Goal: Find specific page/section: Find specific page/section

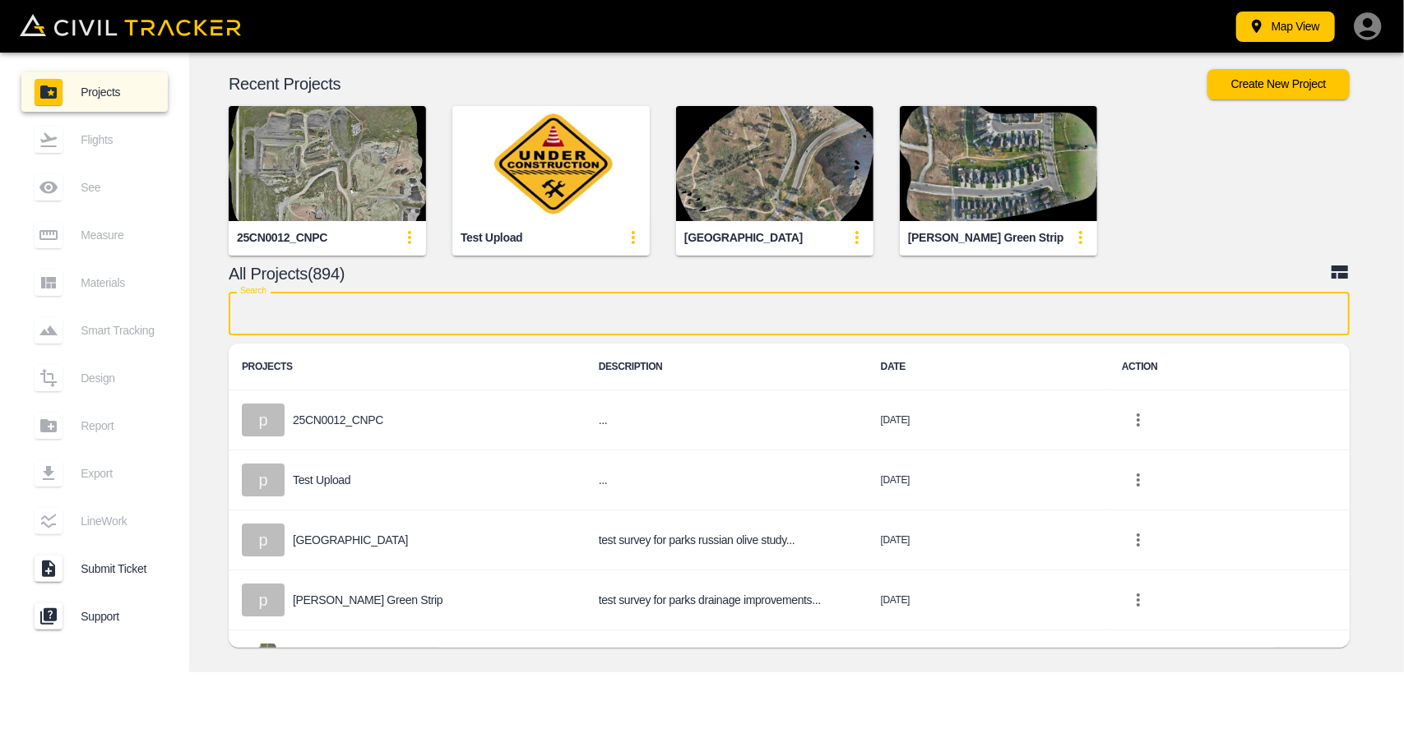
click at [553, 296] on input "text" at bounding box center [789, 314] width 1121 height 44
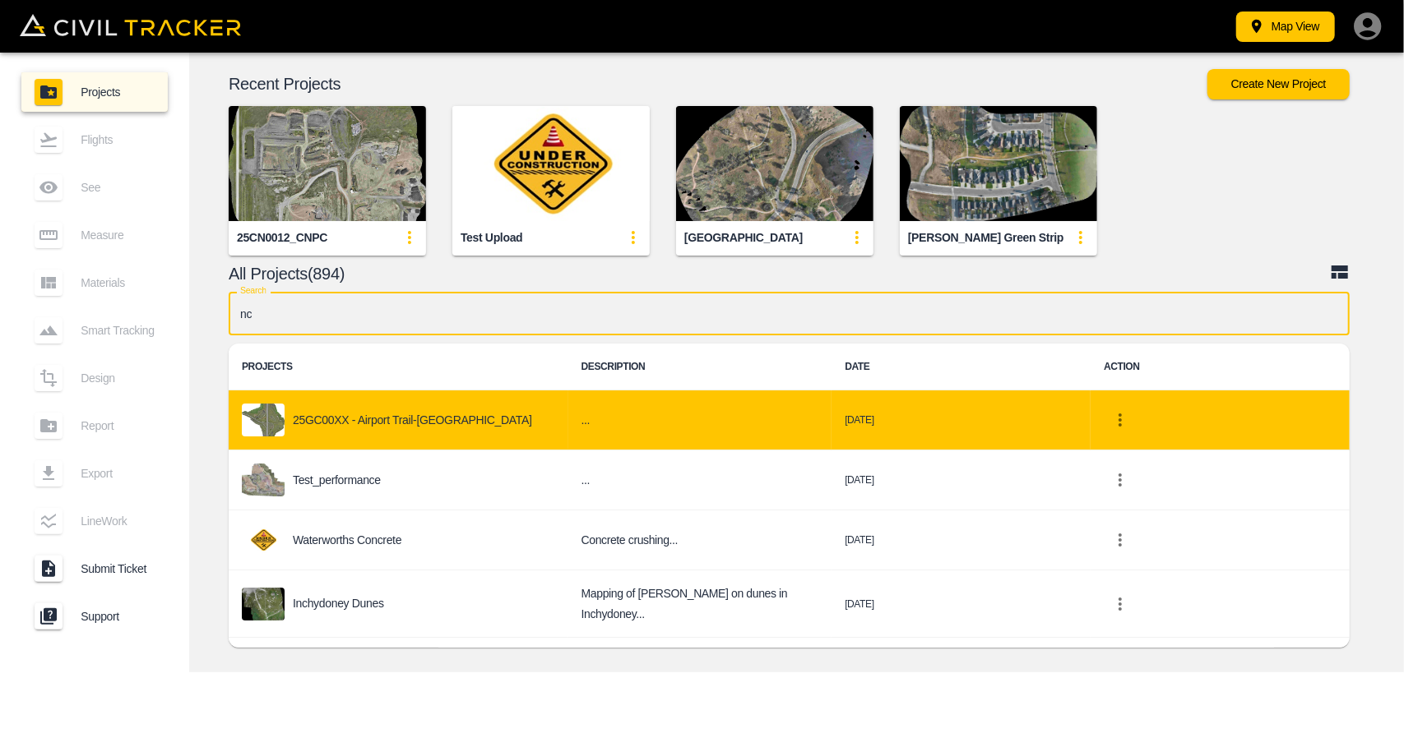
type input "nc"
click at [442, 415] on div "25GC00XX - Airport Trail-[GEOGRAPHIC_DATA]" at bounding box center [398, 420] width 313 height 33
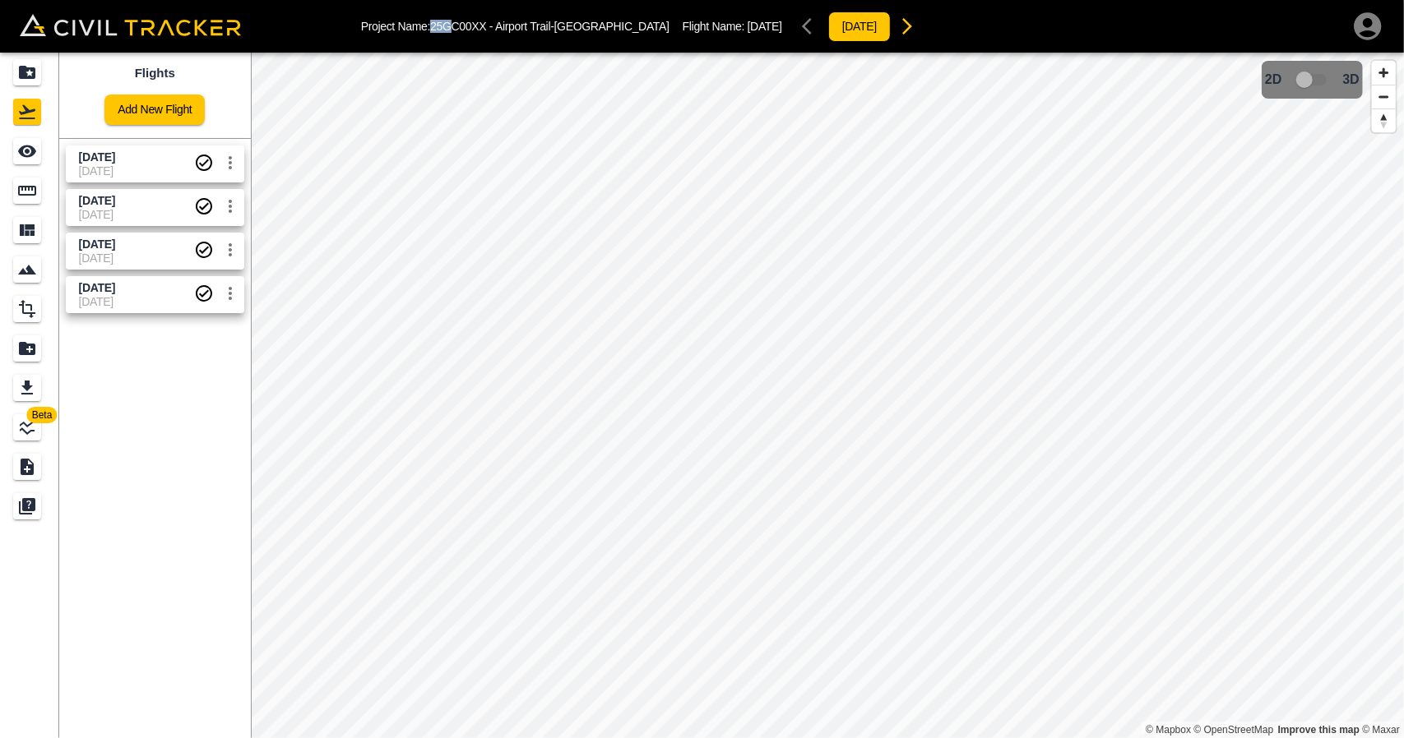
click at [456, 26] on p "Project Name: 25GC00XX - Airport Trail-[GEOGRAPHIC_DATA]" at bounding box center [515, 26] width 308 height 13
click at [440, 30] on p "Project Name: 25GC00XX - Airport Trail-[GEOGRAPHIC_DATA]" at bounding box center [515, 26] width 308 height 13
drag, startPoint x: 433, startPoint y: 19, endPoint x: 570, endPoint y: 16, distance: 137.4
click at [570, 16] on div "Project Name: 25GC00XX - Airport Trail-[GEOGRAPHIC_DATA] Flight Name: [DATE] [D…" at bounding box center [642, 26] width 562 height 33
copy p "25GC00XX - Airport Trail-[GEOGRAPHIC_DATA]"
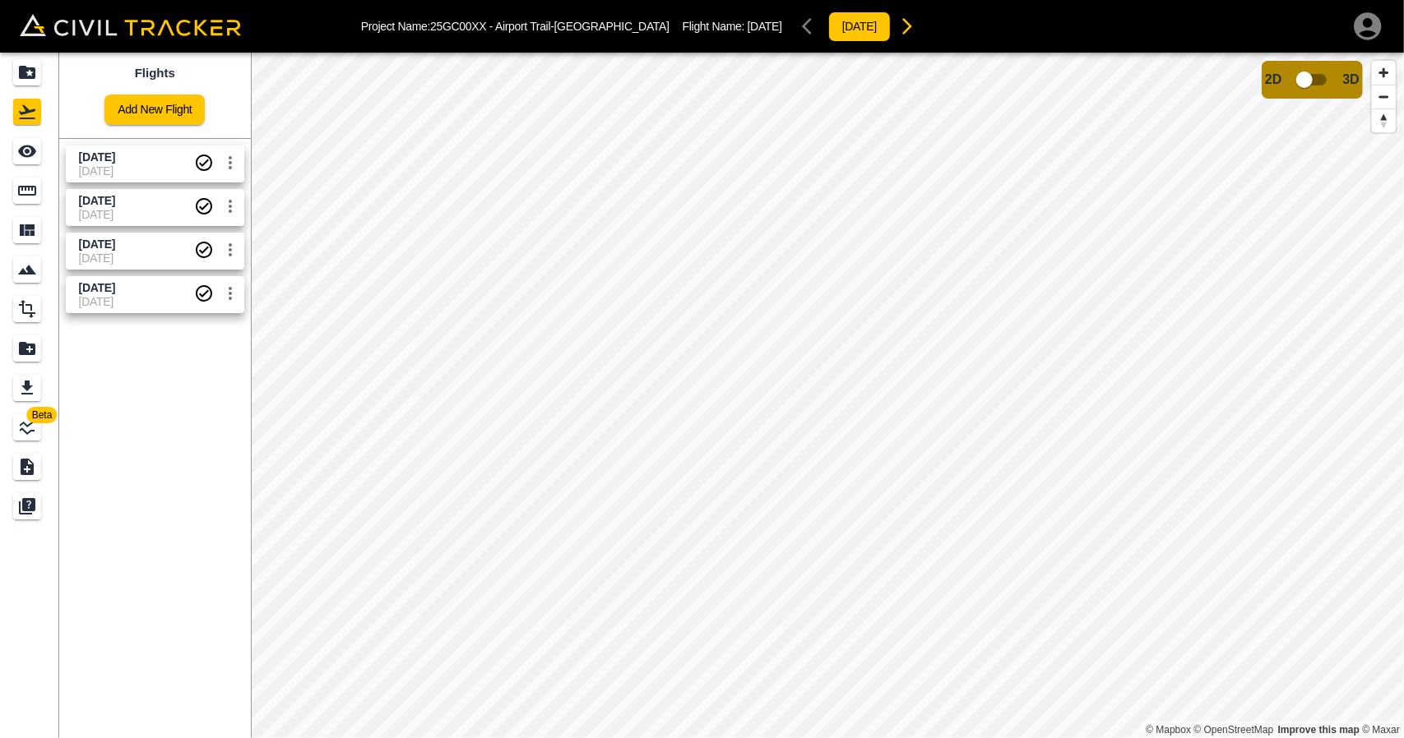
click at [135, 175] on span "[DATE]" at bounding box center [136, 170] width 115 height 13
click at [19, 185] on icon "Measure" at bounding box center [27, 191] width 20 height 20
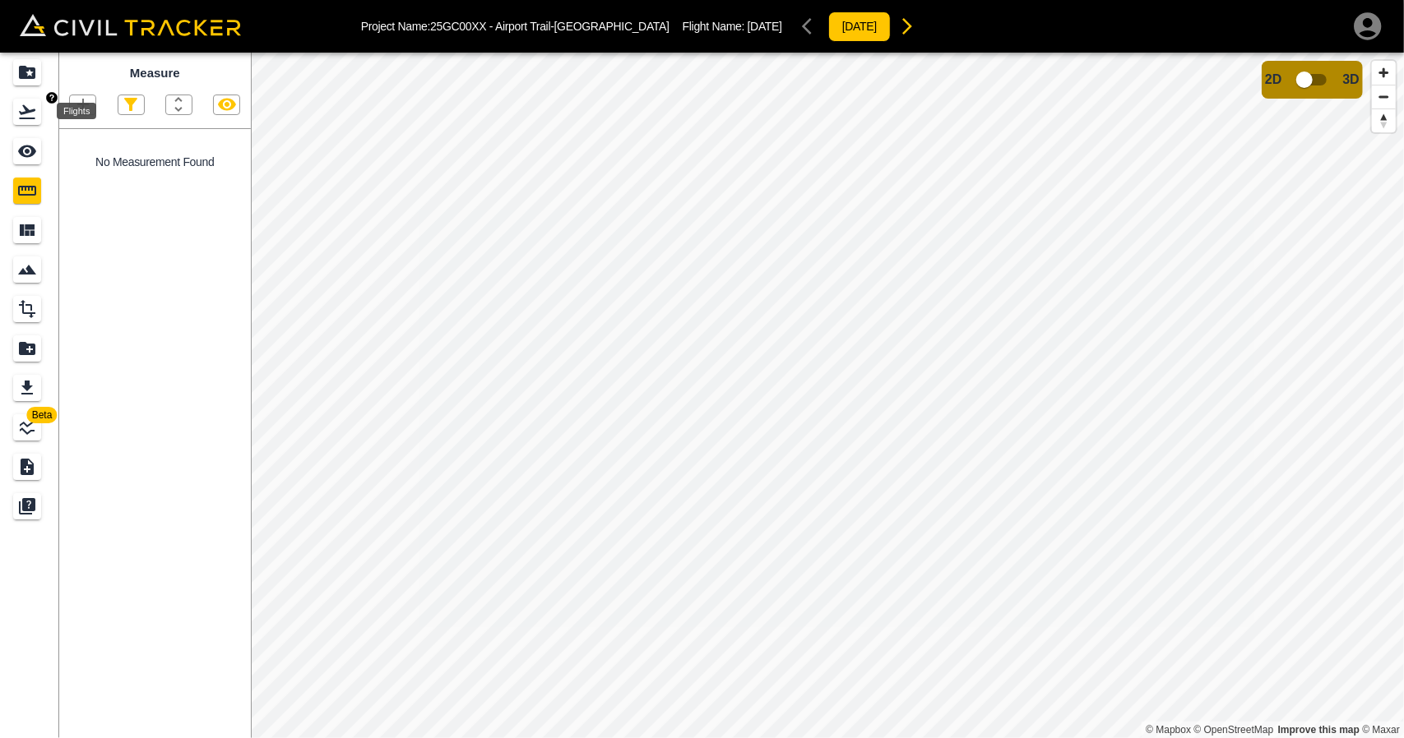
click at [33, 113] on icon "Flights" at bounding box center [27, 112] width 20 height 20
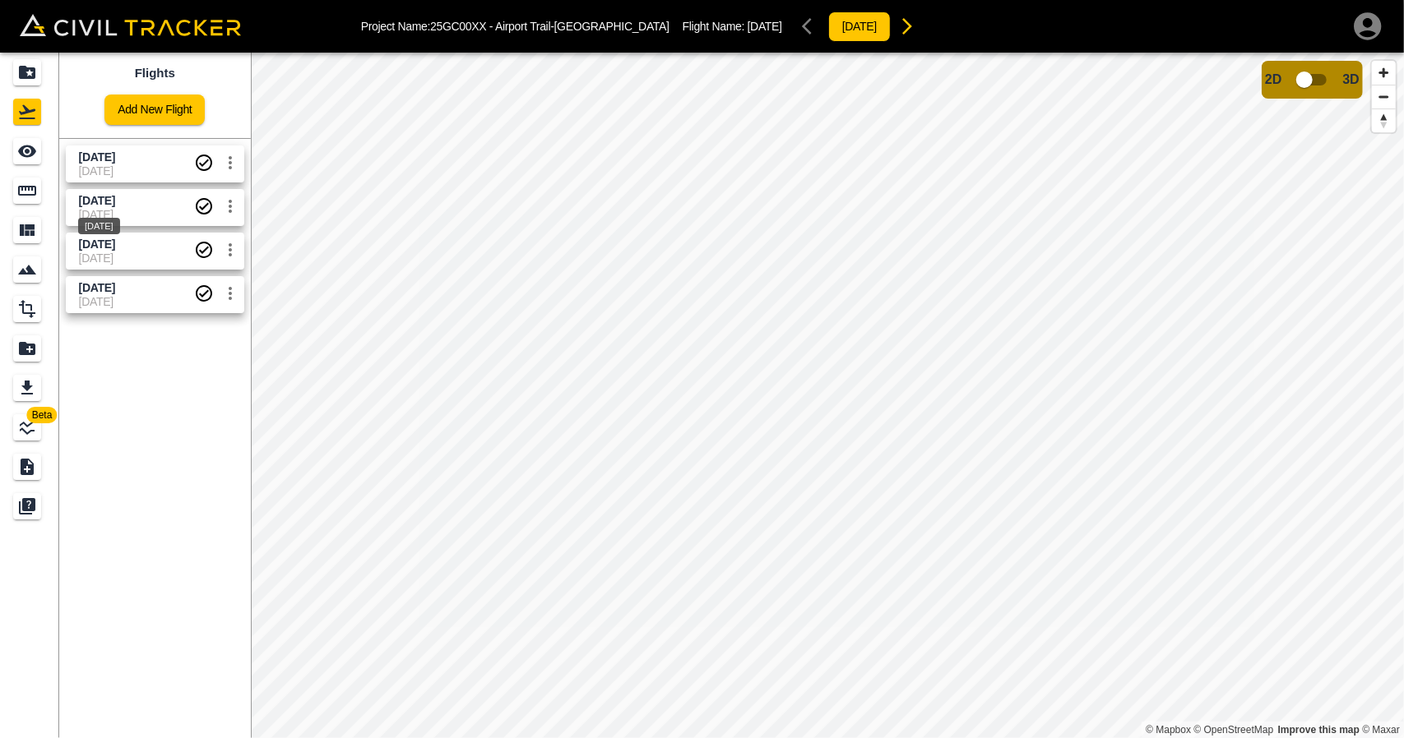
click at [103, 194] on span "[DATE]" at bounding box center [97, 200] width 36 height 13
click at [35, 192] on icon "Measure" at bounding box center [27, 191] width 18 height 10
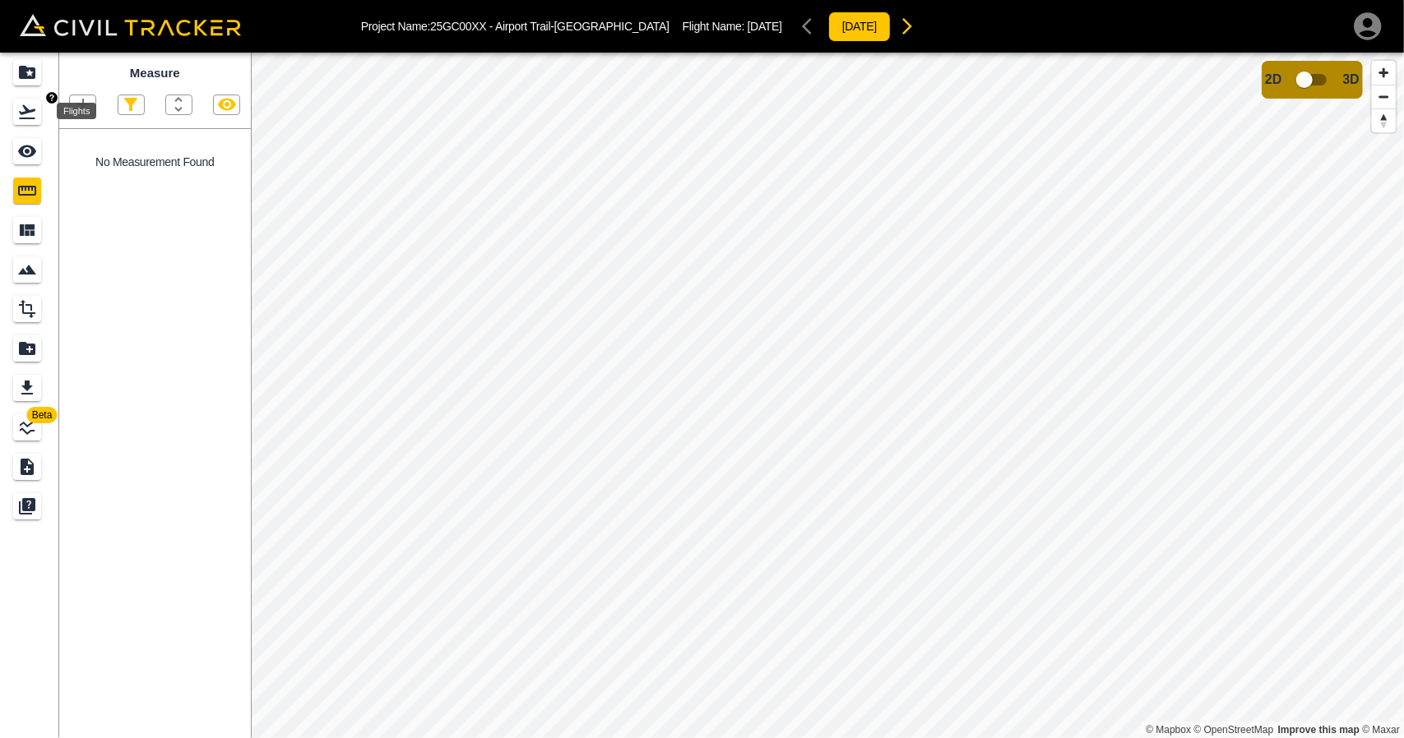
click at [26, 118] on icon "Flights" at bounding box center [27, 112] width 16 height 14
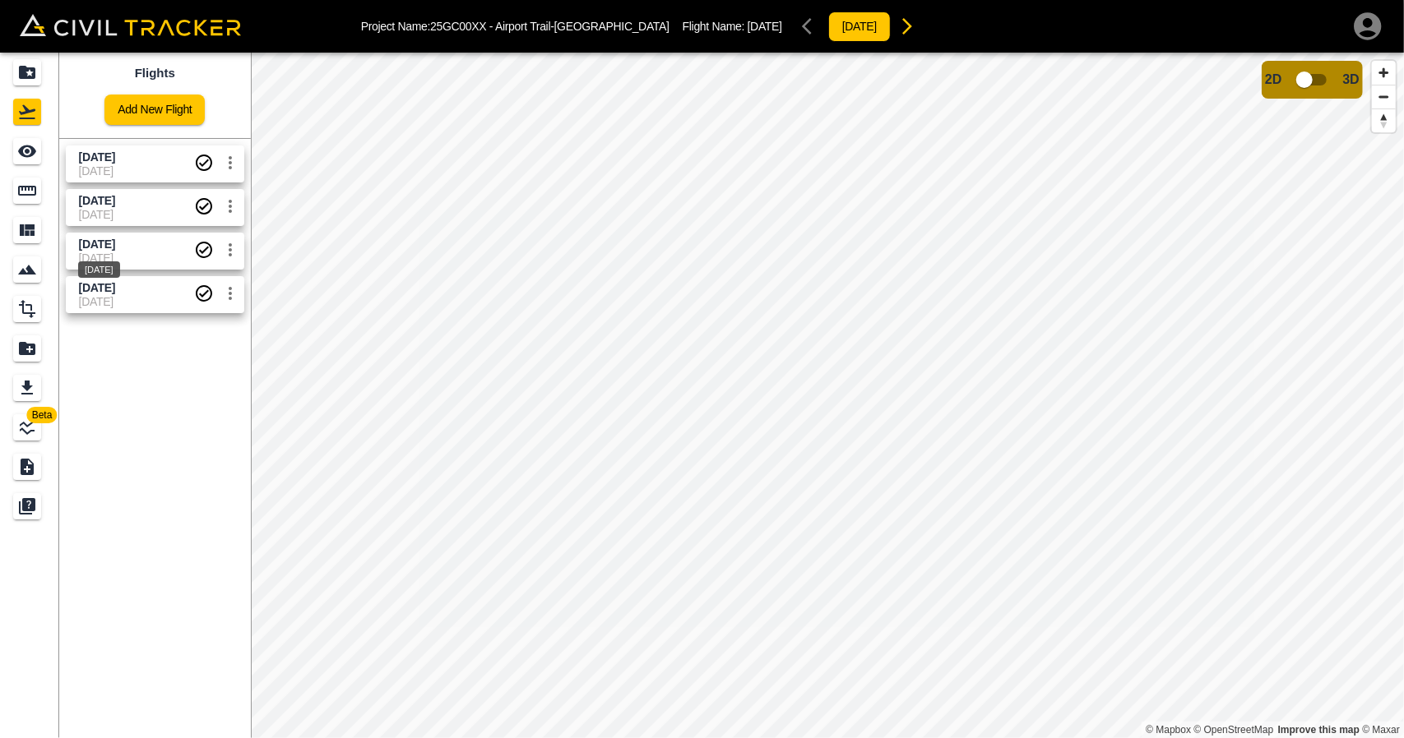
click at [86, 245] on span "[DATE]" at bounding box center [97, 244] width 36 height 13
click at [33, 198] on icon "Measure" at bounding box center [27, 191] width 20 height 20
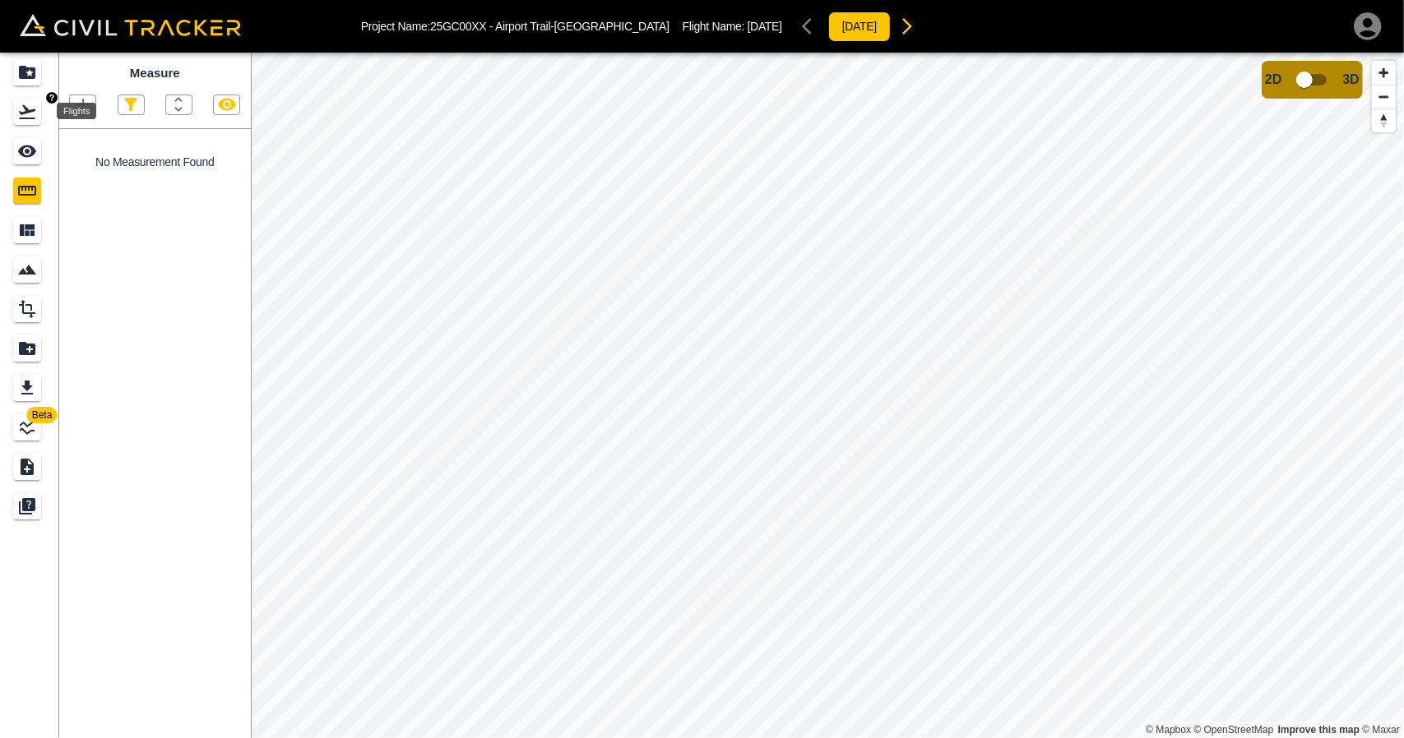
click at [23, 113] on icon "Flights" at bounding box center [27, 112] width 16 height 14
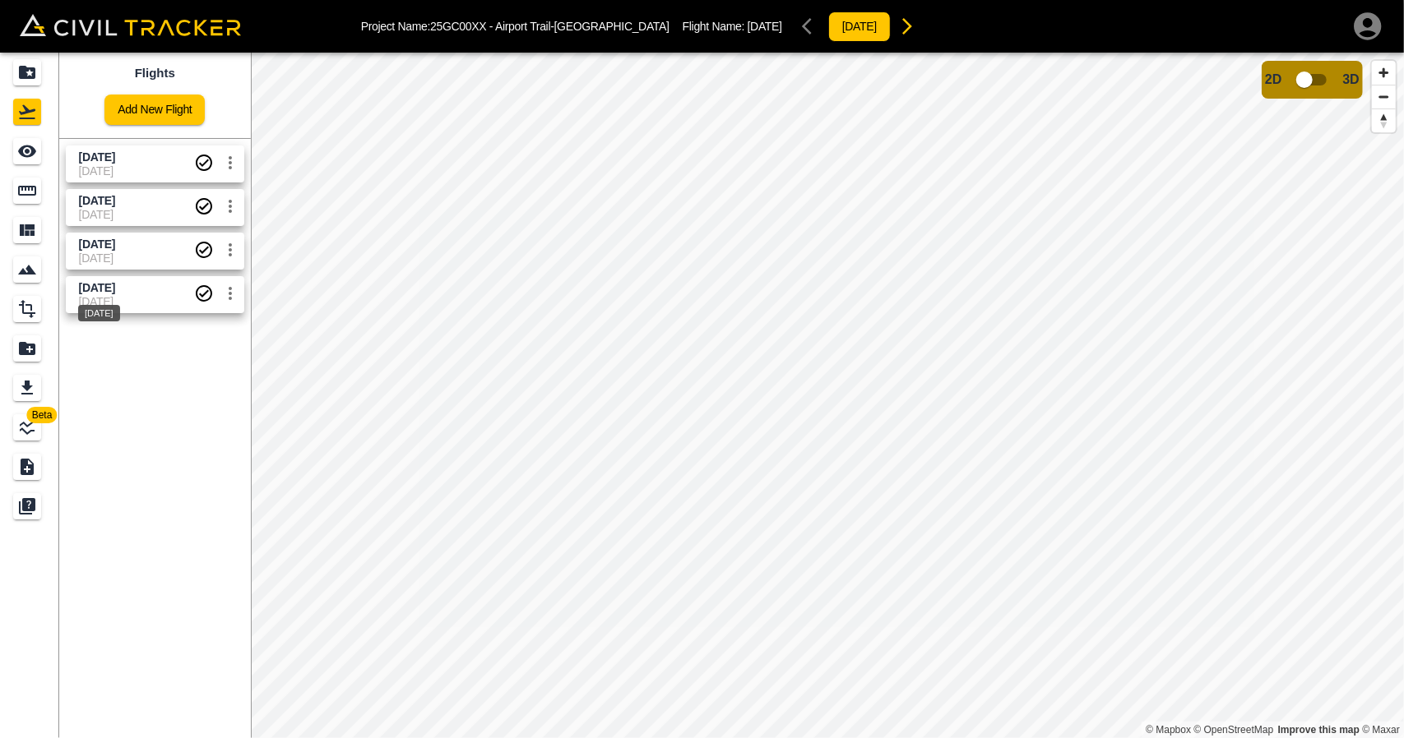
click at [94, 292] on span "[DATE]" at bounding box center [97, 287] width 36 height 13
click at [24, 194] on icon "Measure" at bounding box center [27, 191] width 18 height 10
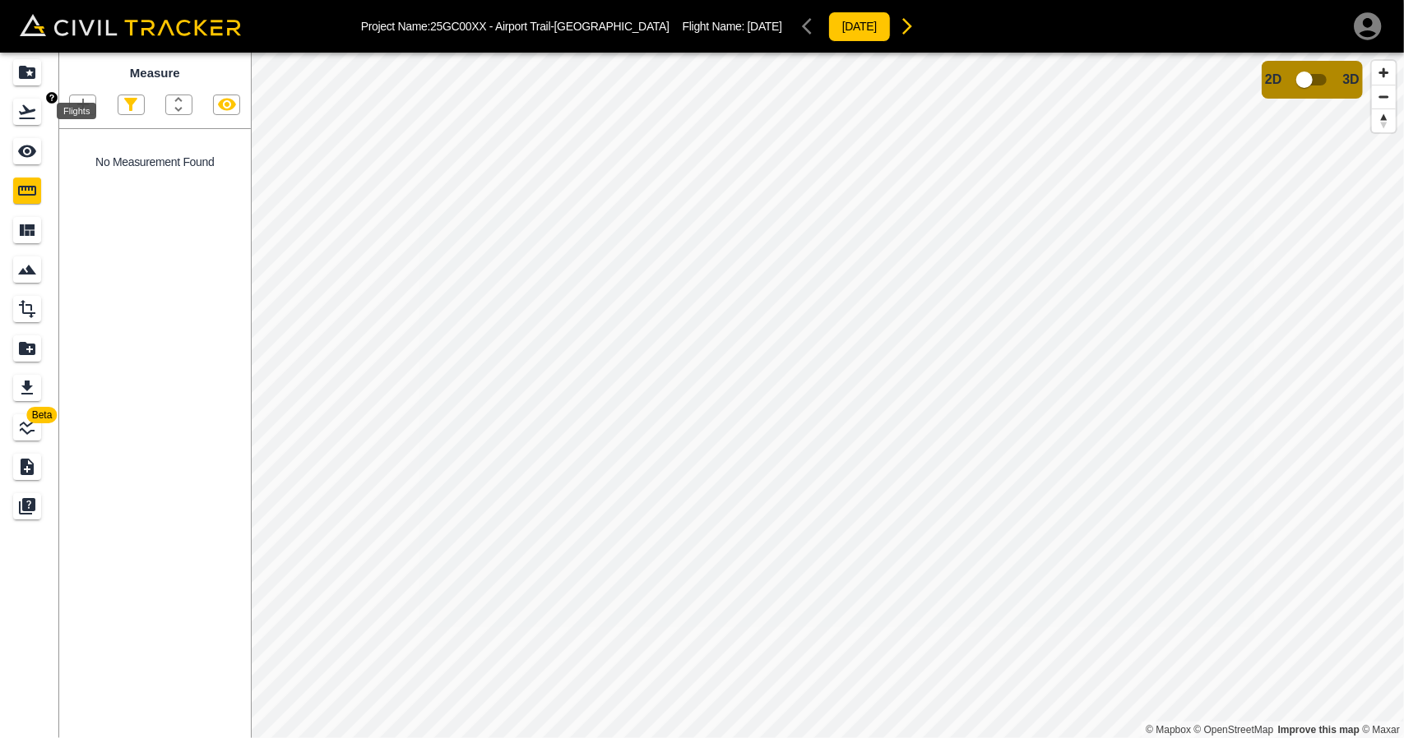
click at [22, 117] on icon "Flights" at bounding box center [27, 112] width 20 height 20
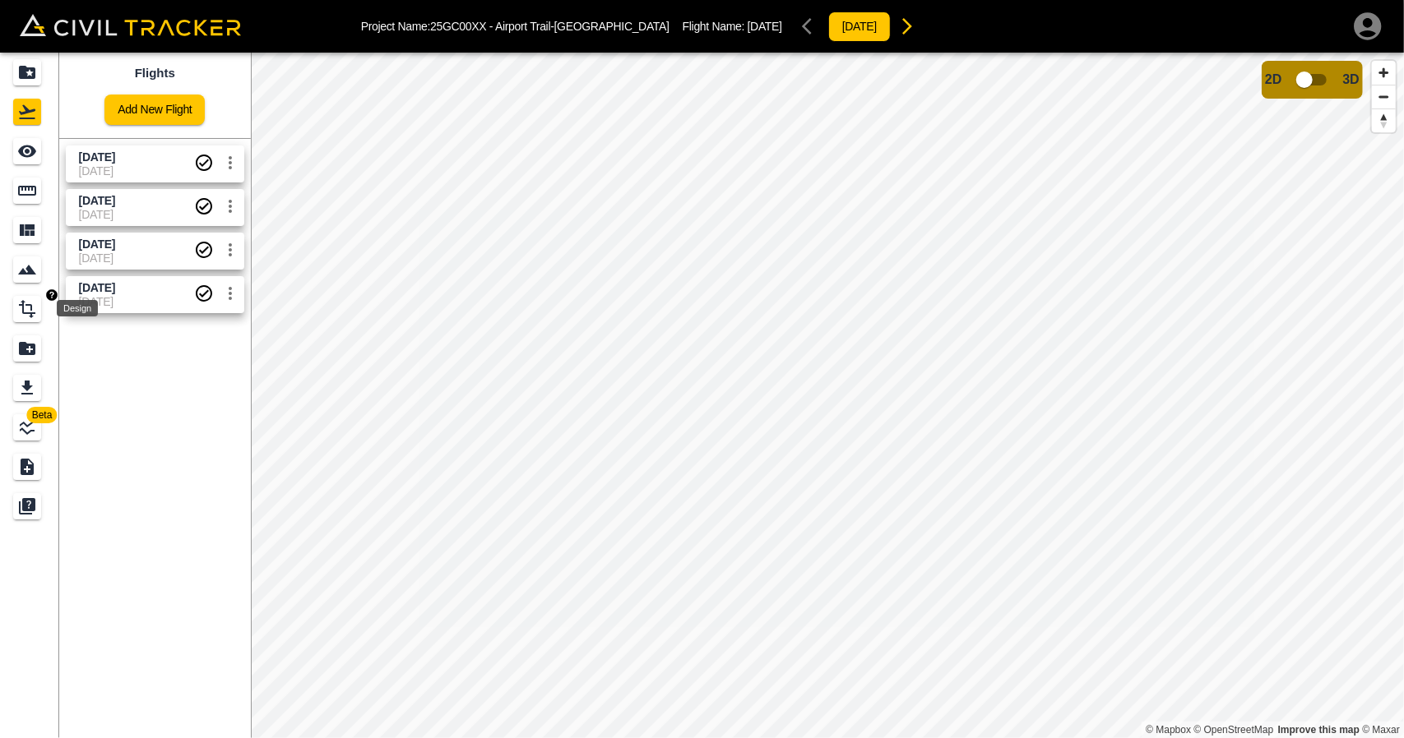
click at [30, 322] on div "Design" at bounding box center [27, 309] width 28 height 26
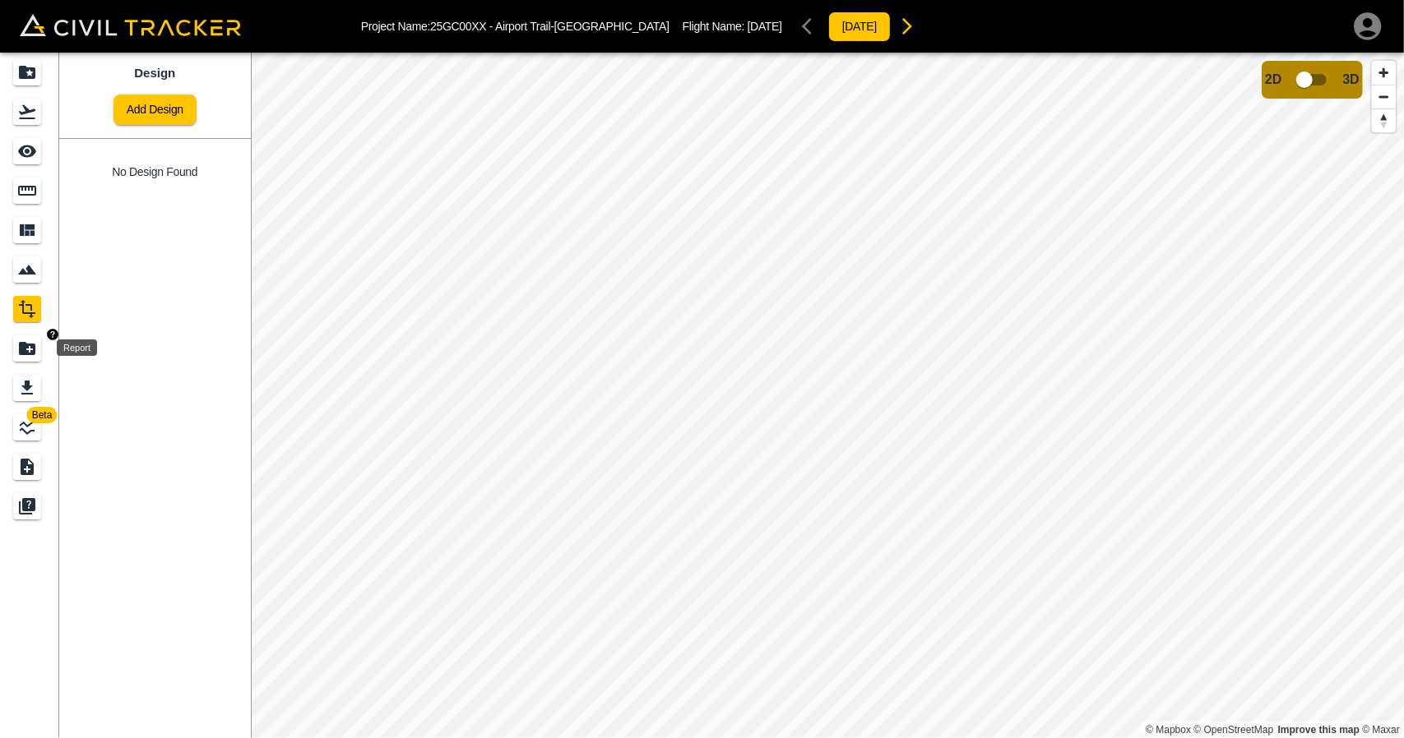
click at [31, 350] on icon "Report" at bounding box center [27, 348] width 16 height 13
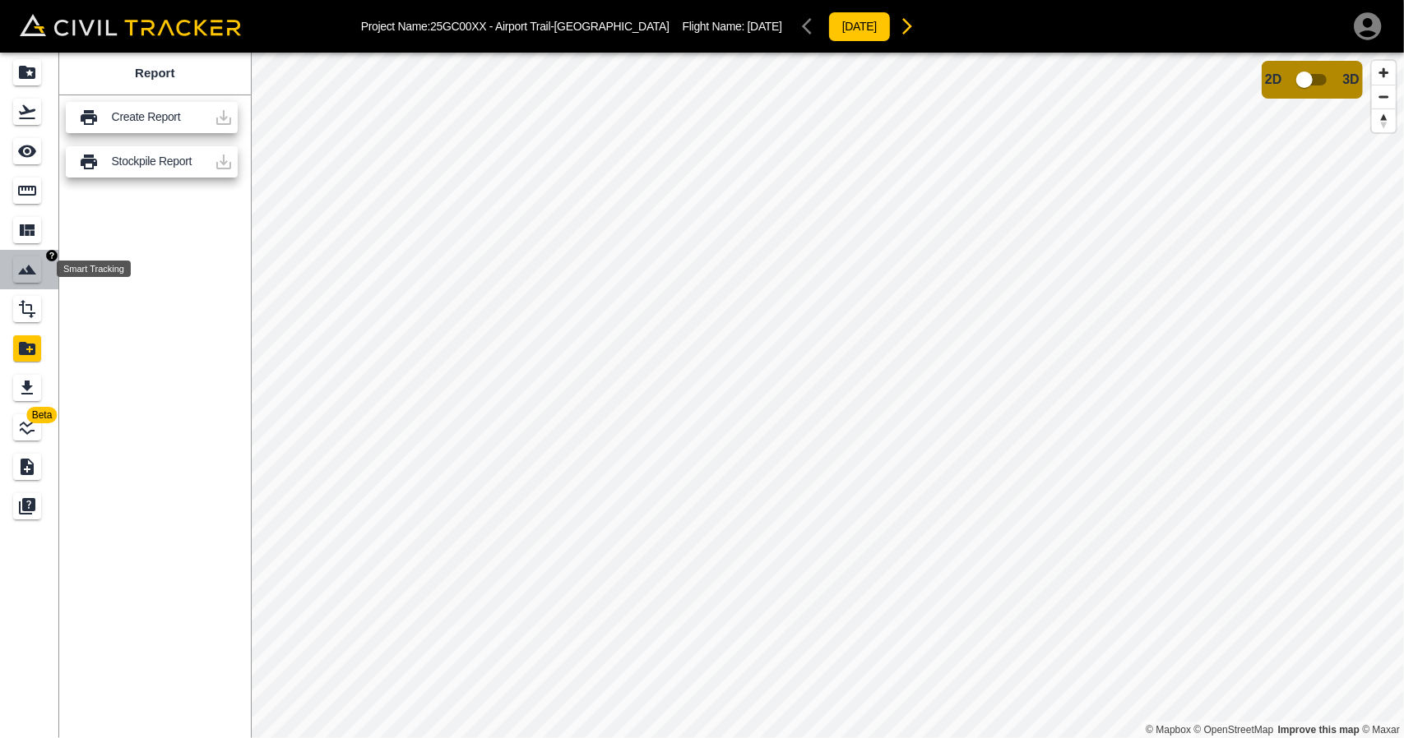
click at [21, 273] on icon "Smart Tracking" at bounding box center [27, 270] width 18 height 10
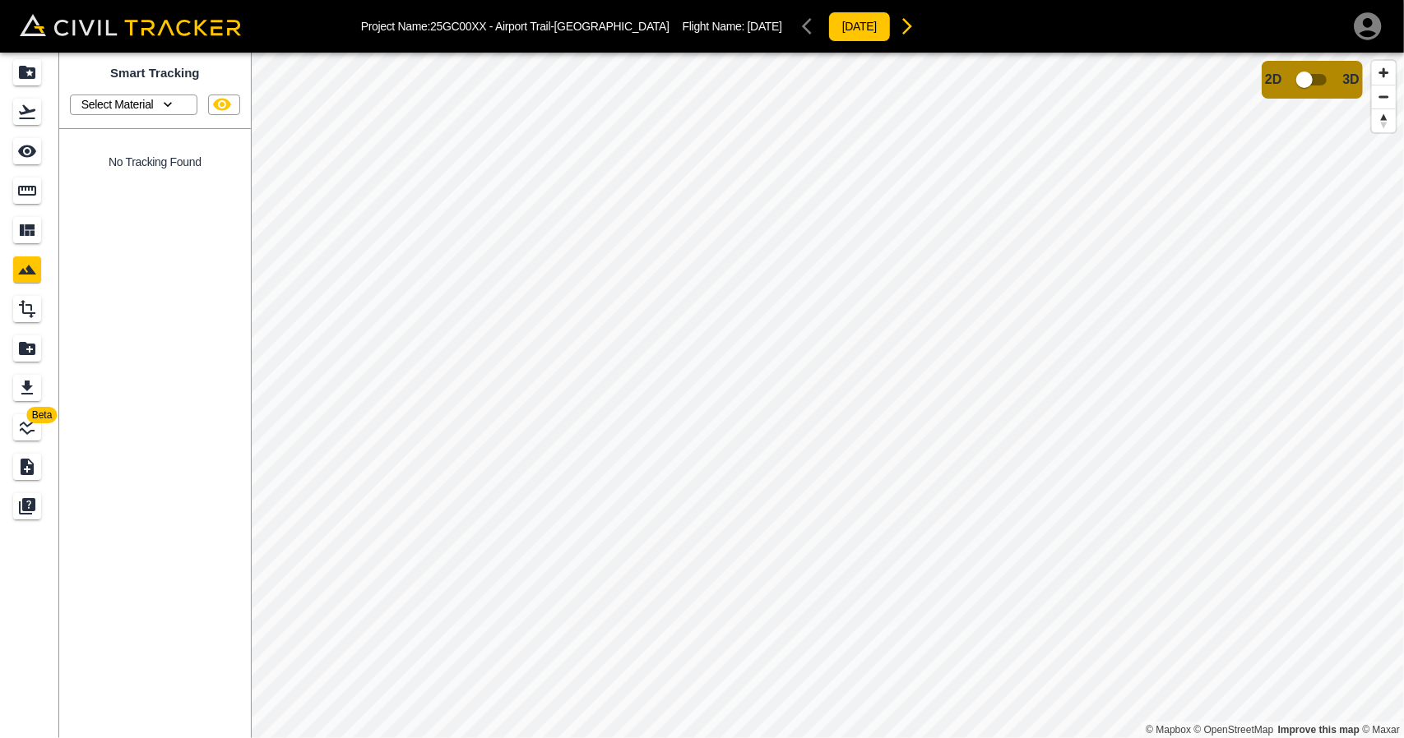
click at [130, 104] on p "Select Material" at bounding box center [117, 104] width 72 height 13
click at [23, 117] on div at bounding box center [702, 369] width 1404 height 738
click at [42, 115] on div "Flights" at bounding box center [29, 112] width 33 height 26
